Goal: Information Seeking & Learning: Compare options

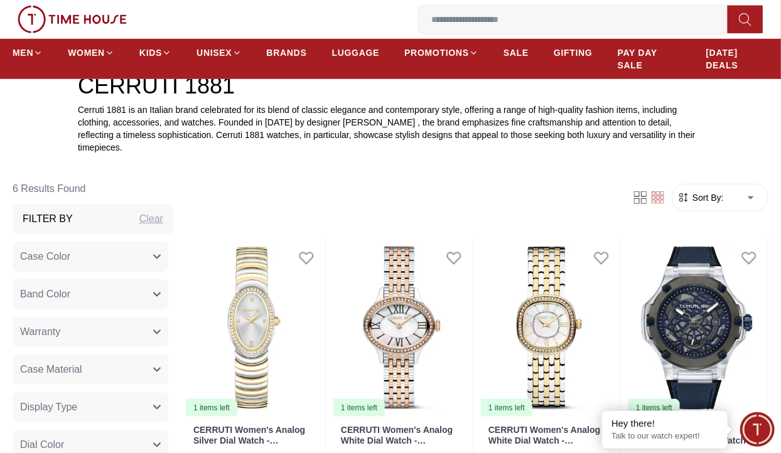
click at [160, 293] on icon "button" at bounding box center [157, 294] width 6 height 3
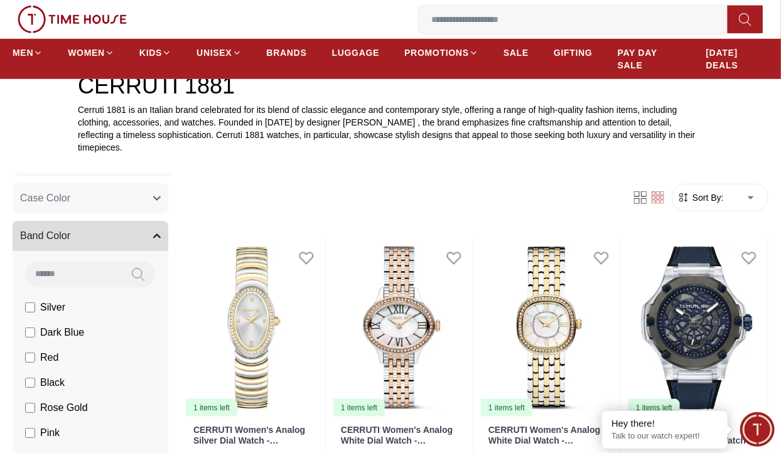
scroll to position [60, 0]
click at [85, 399] on span "Rose Gold" at bounding box center [64, 406] width 48 height 15
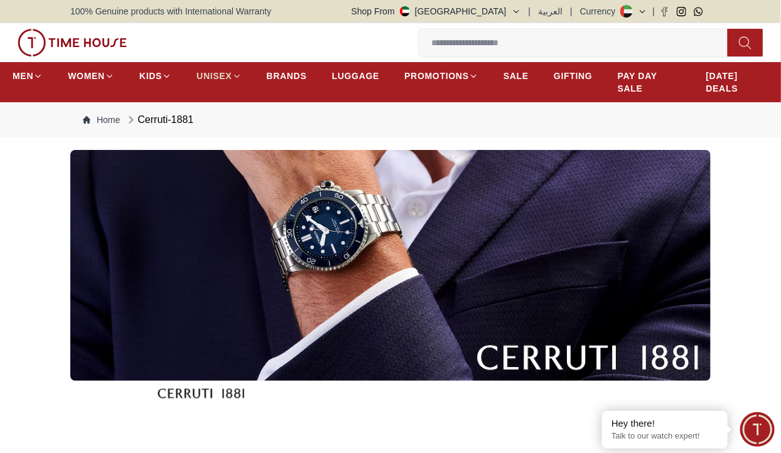
click at [239, 75] on icon at bounding box center [236, 76] width 9 height 9
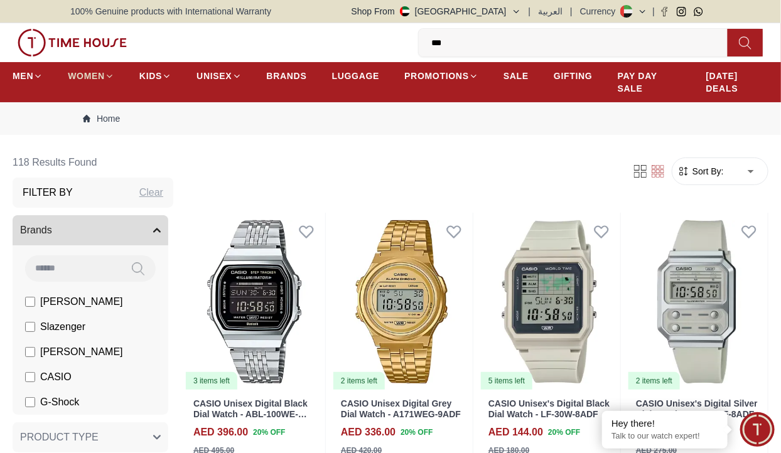
click at [104, 79] on span "WOMEN" at bounding box center [86, 76] width 37 height 13
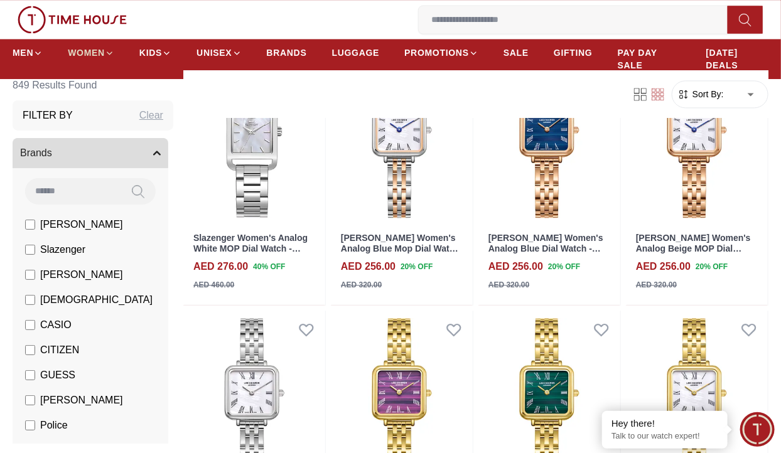
scroll to position [1048, 0]
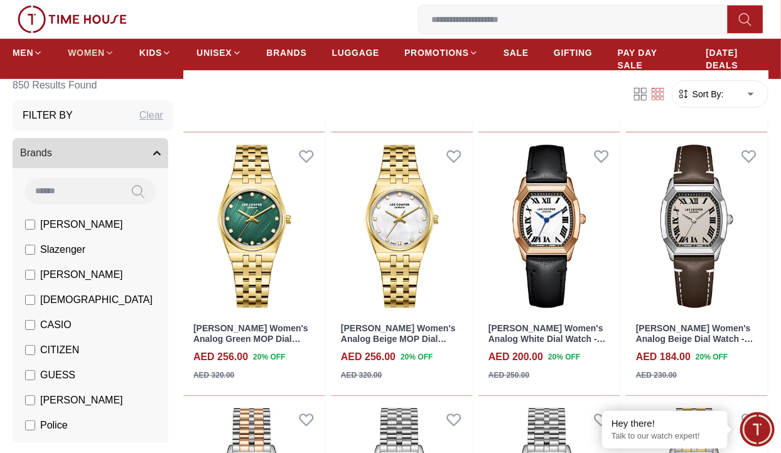
scroll to position [2306, 0]
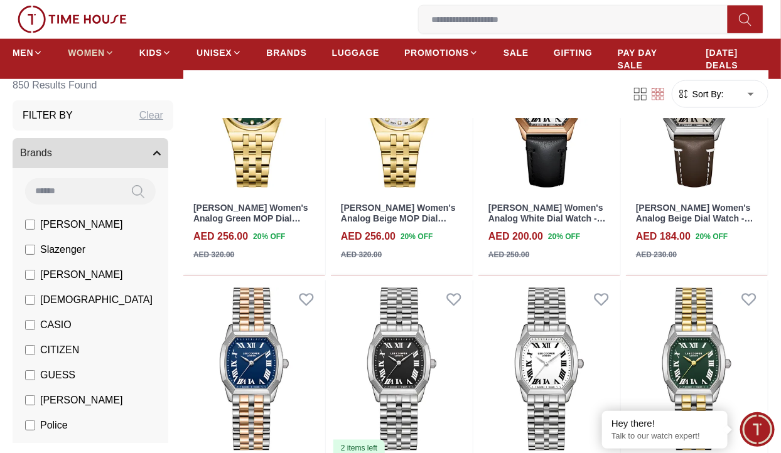
scroll to position [2555, 0]
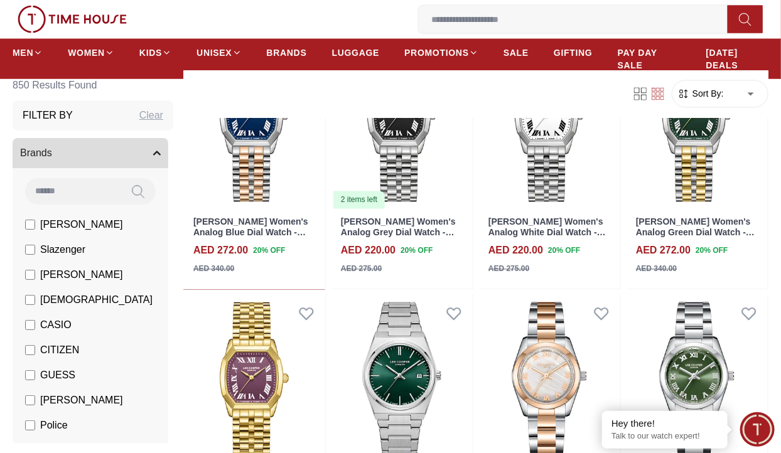
click at [90, 447] on span "CERRUTI 1881" at bounding box center [75, 450] width 70 height 15
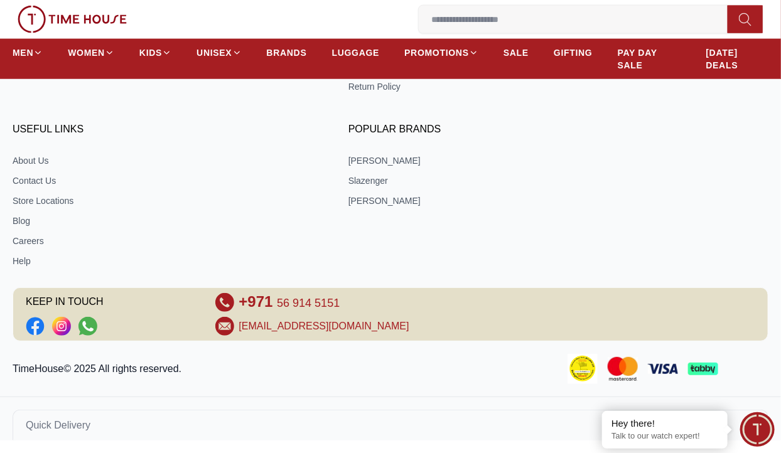
scroll to position [712, 0]
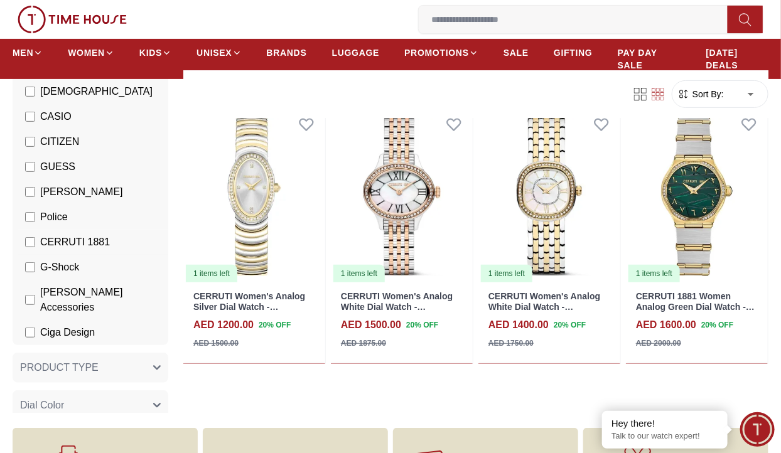
scroll to position [179, 0]
click at [161, 352] on button "PRODUCT TYPE" at bounding box center [91, 367] width 156 height 30
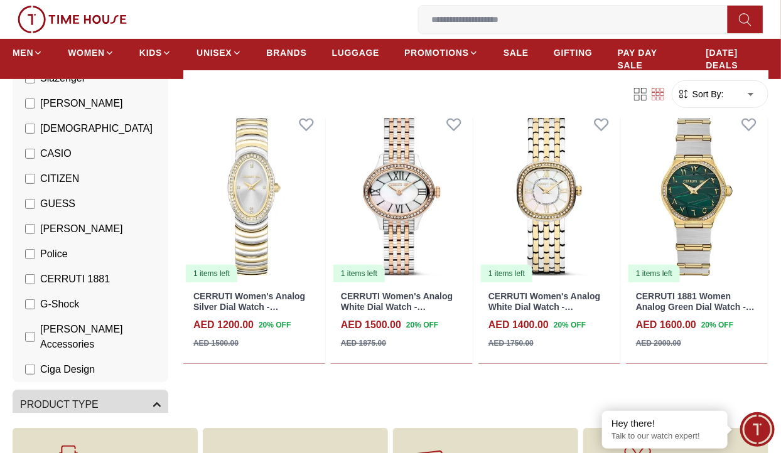
scroll to position [146, 0]
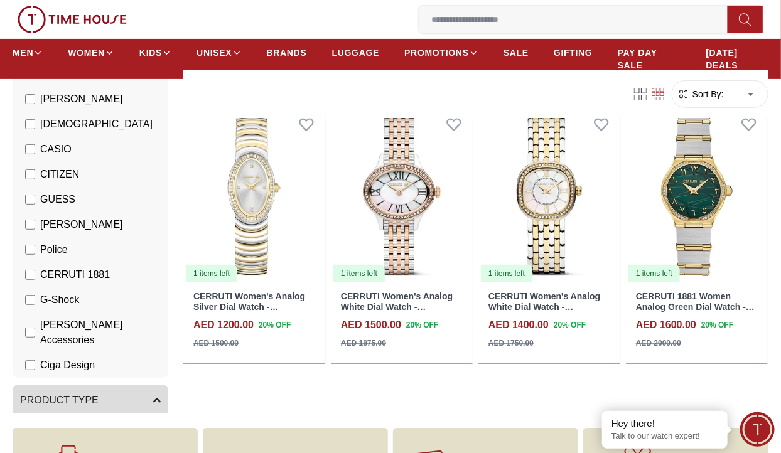
click at [163, 386] on button "PRODUCT TYPE" at bounding box center [91, 401] width 156 height 30
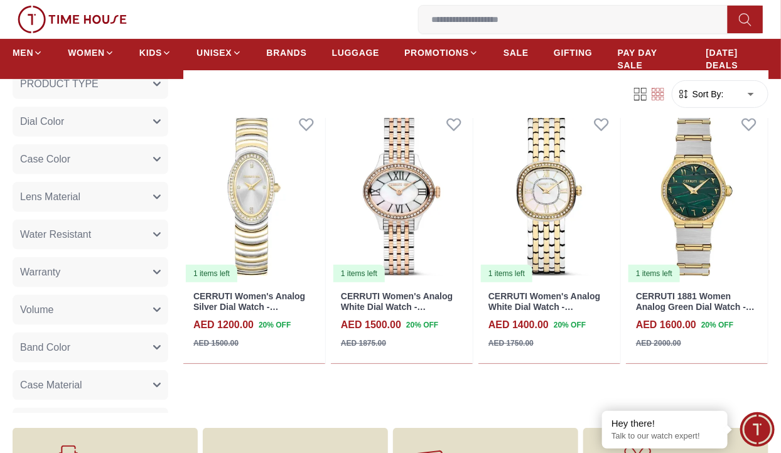
scroll to position [464, 0]
click at [158, 342] on icon "button" at bounding box center [157, 346] width 8 height 8
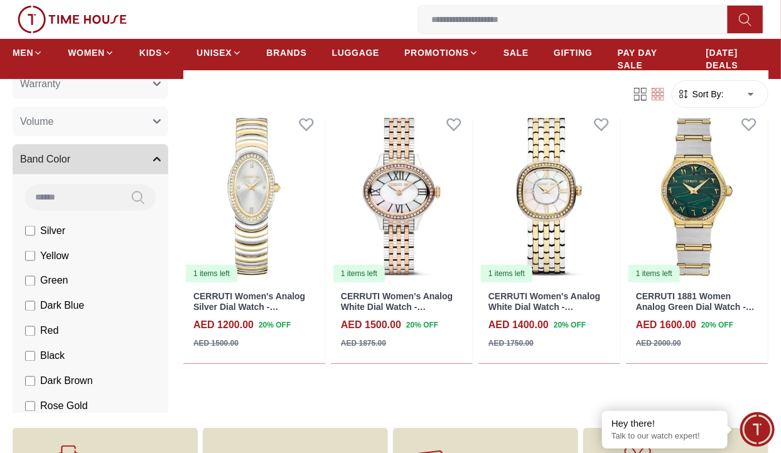
scroll to position [654, 0]
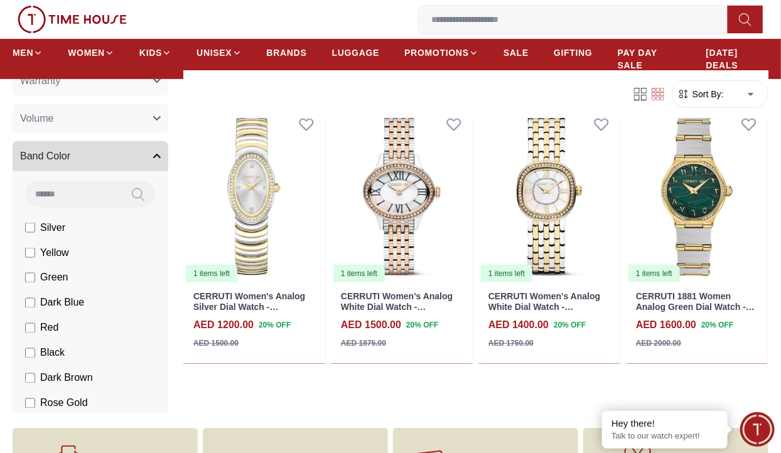
click at [85, 396] on span "Rose Gold" at bounding box center [64, 403] width 48 height 15
